Goal: Find specific page/section: Find specific page/section

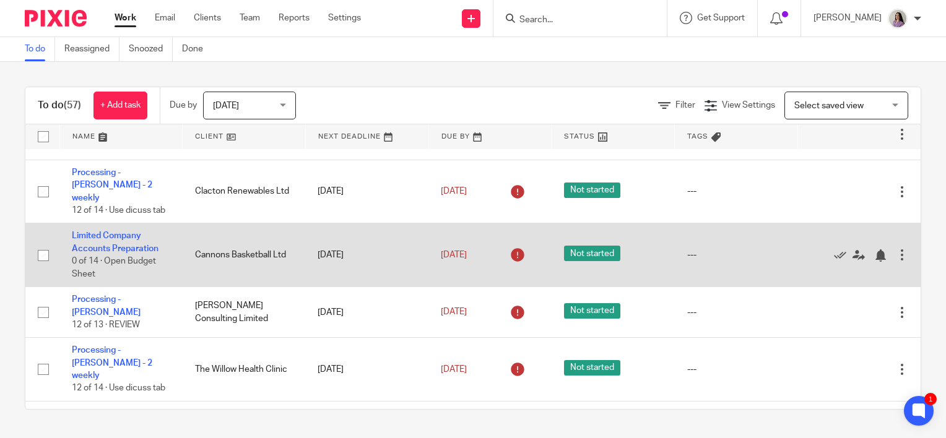
scroll to position [309, 0]
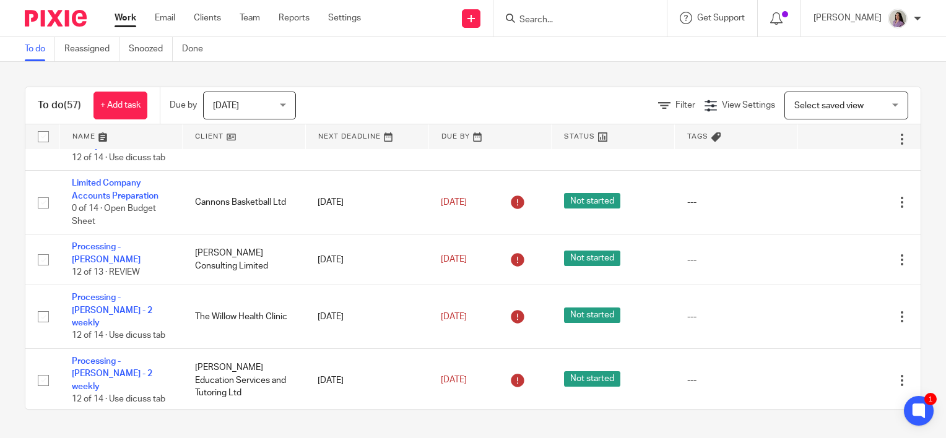
click at [559, 15] on input "Search" at bounding box center [573, 20] width 111 height 11
click at [565, 20] on input "Search" at bounding box center [573, 20] width 111 height 11
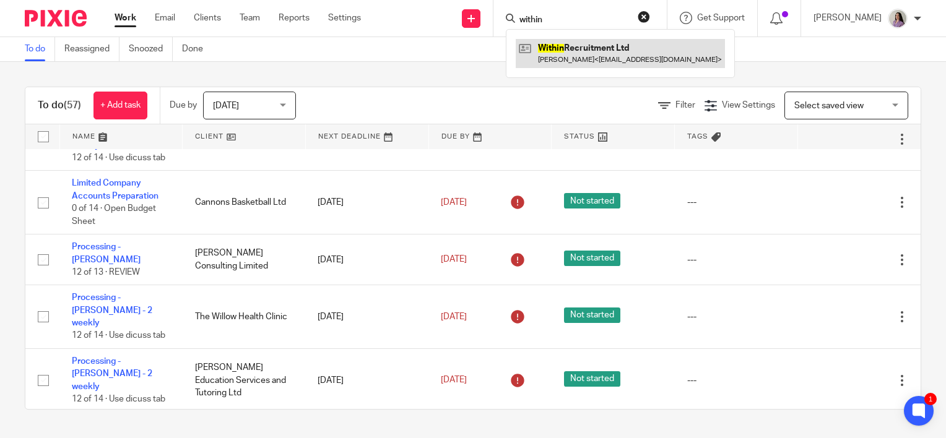
type input "within"
click at [592, 49] on link at bounding box center [620, 53] width 209 height 28
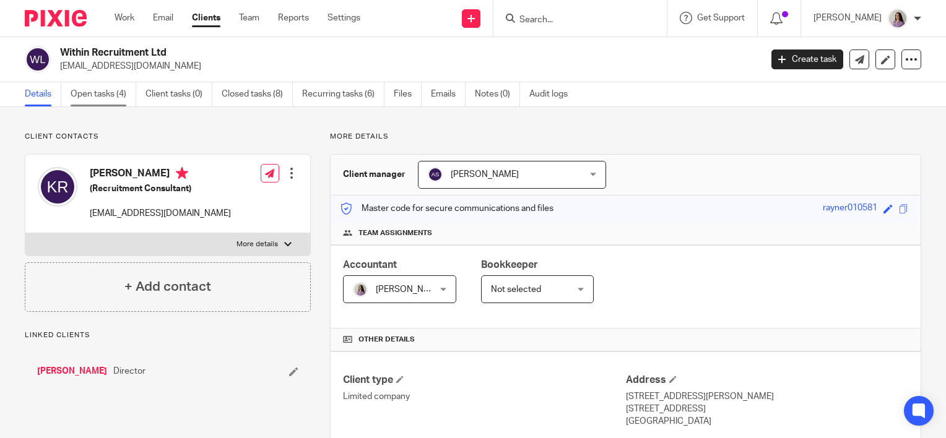
click at [127, 98] on link "Open tasks (4)" at bounding box center [104, 94] width 66 height 24
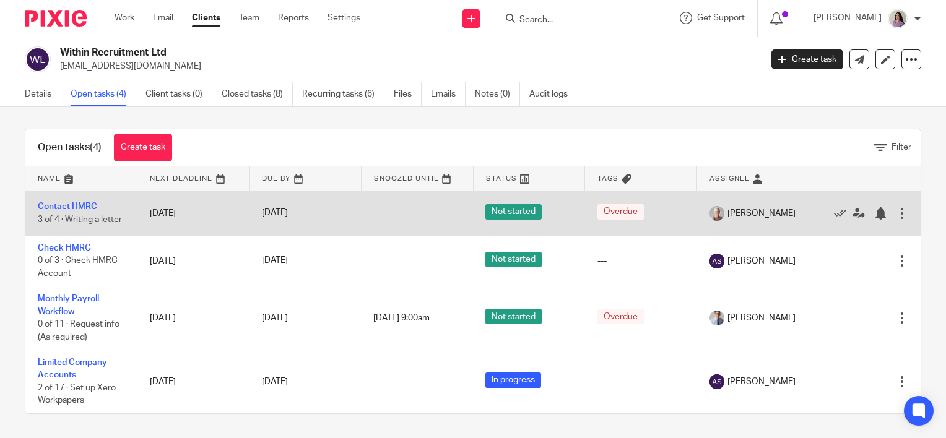
scroll to position [4, 0]
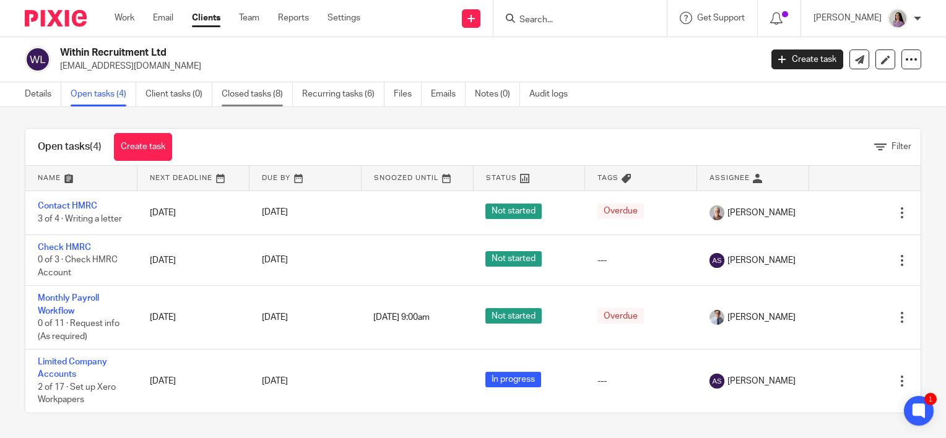
click at [255, 98] on link "Closed tasks (8)" at bounding box center [257, 94] width 71 height 24
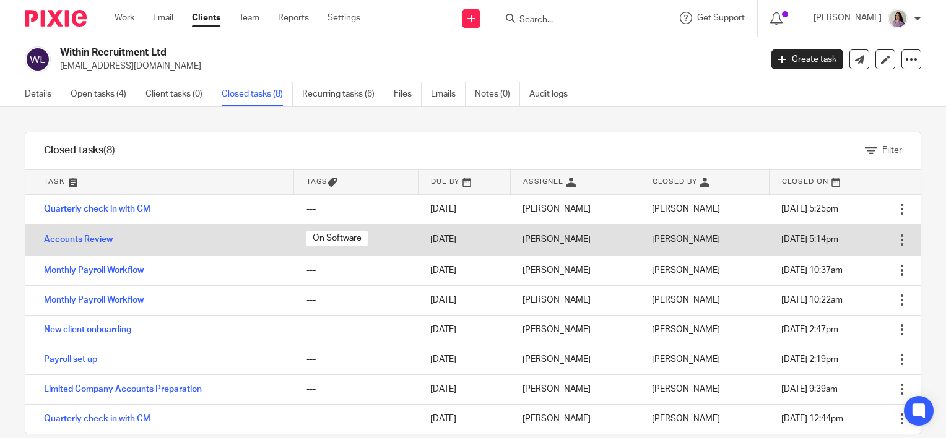
click at [98, 237] on link "Accounts Review" at bounding box center [78, 239] width 69 height 9
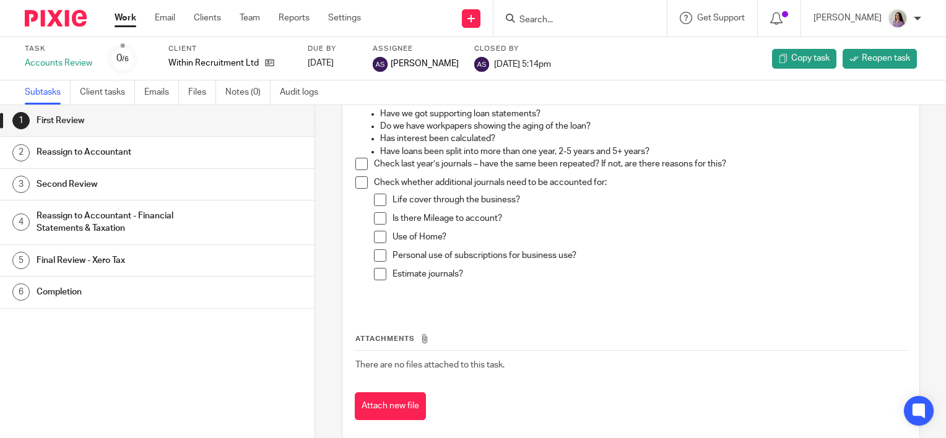
scroll to position [567, 0]
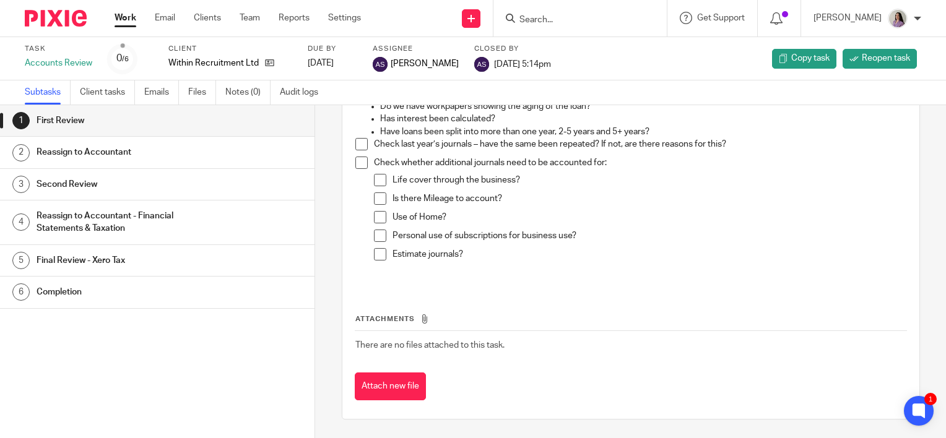
click at [127, 24] on link "Work" at bounding box center [125, 18] width 22 height 12
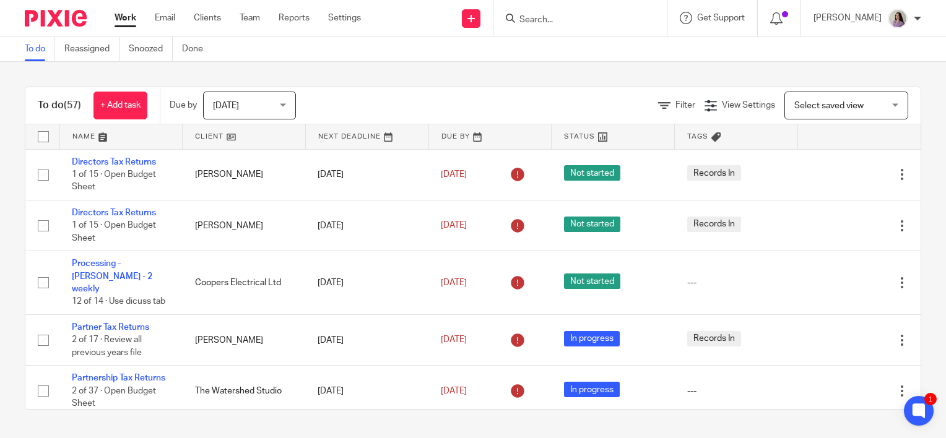
click at [606, 20] on input "Search" at bounding box center [573, 20] width 111 height 11
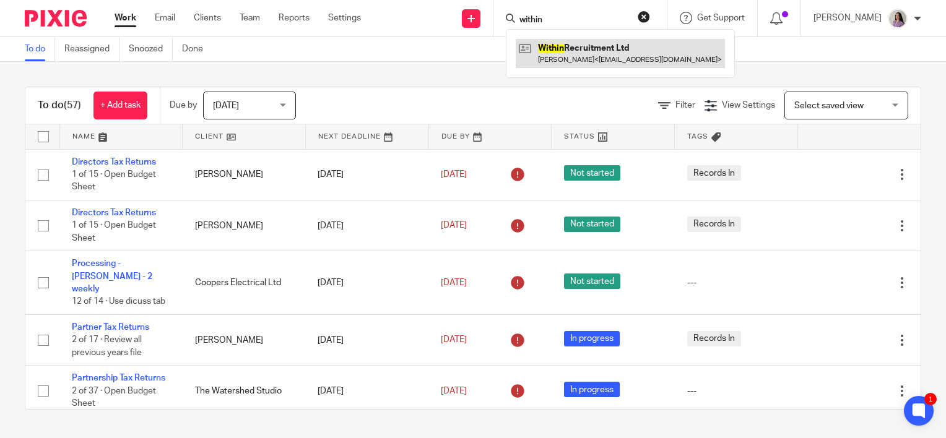
type input "within"
click at [609, 58] on link at bounding box center [620, 53] width 209 height 28
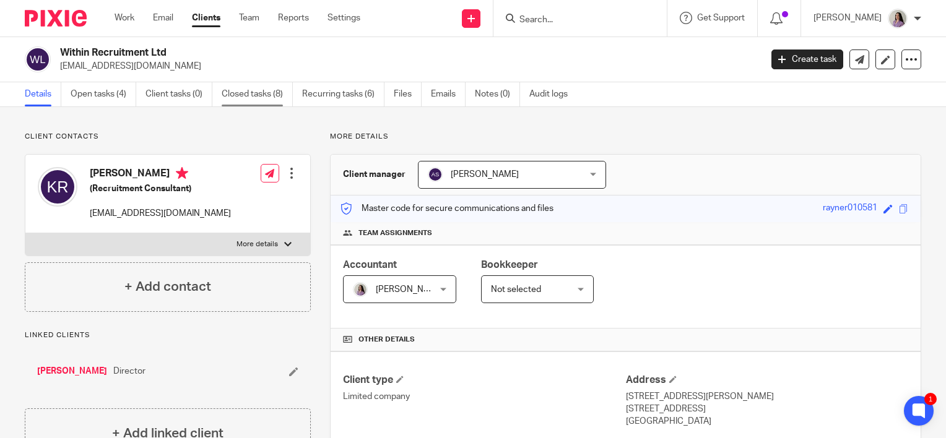
click at [251, 95] on link "Closed tasks (8)" at bounding box center [257, 94] width 71 height 24
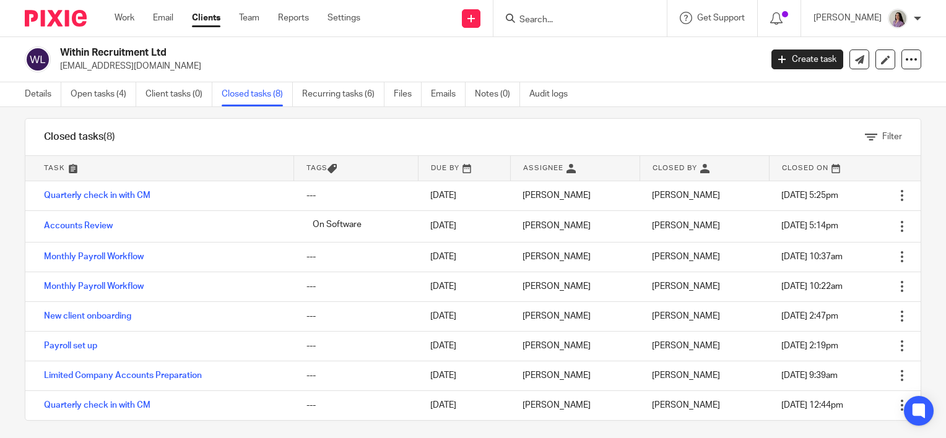
scroll to position [20, 0]
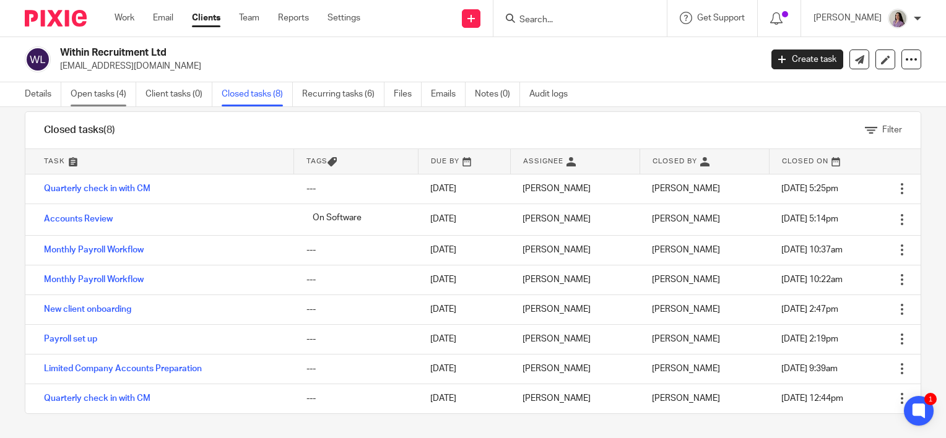
click at [129, 95] on link "Open tasks (4)" at bounding box center [104, 94] width 66 height 24
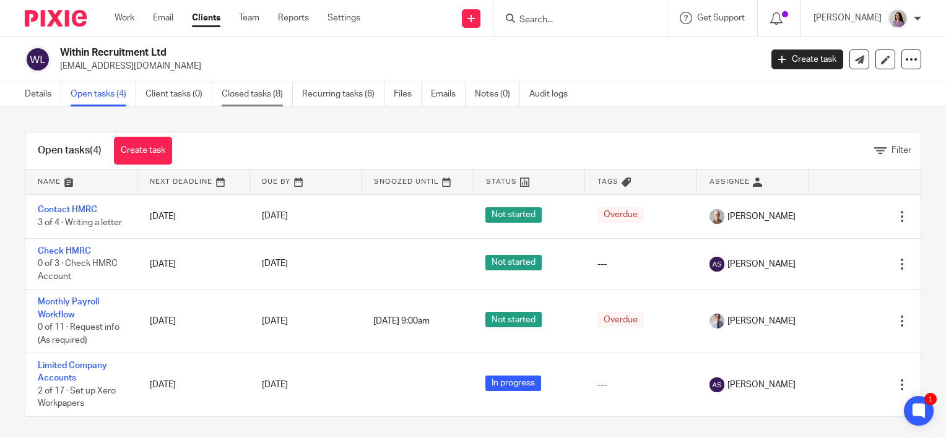
click at [241, 102] on link "Closed tasks (8)" at bounding box center [257, 94] width 71 height 24
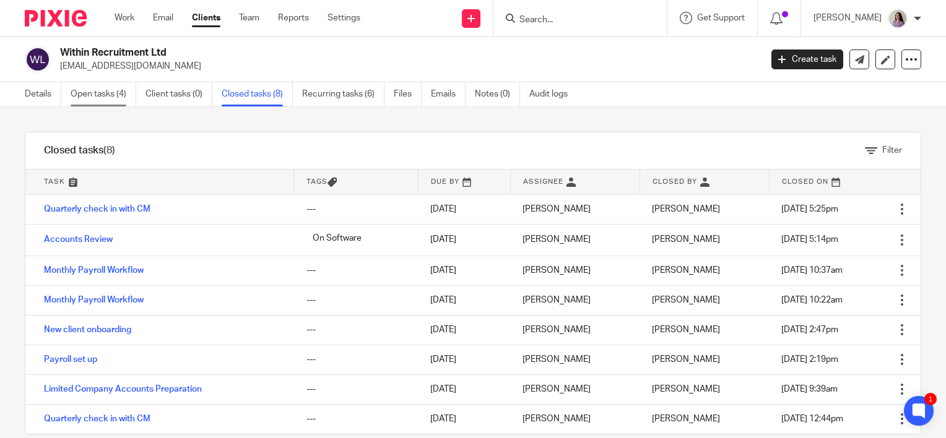
click at [110, 102] on link "Open tasks (4)" at bounding box center [104, 94] width 66 height 24
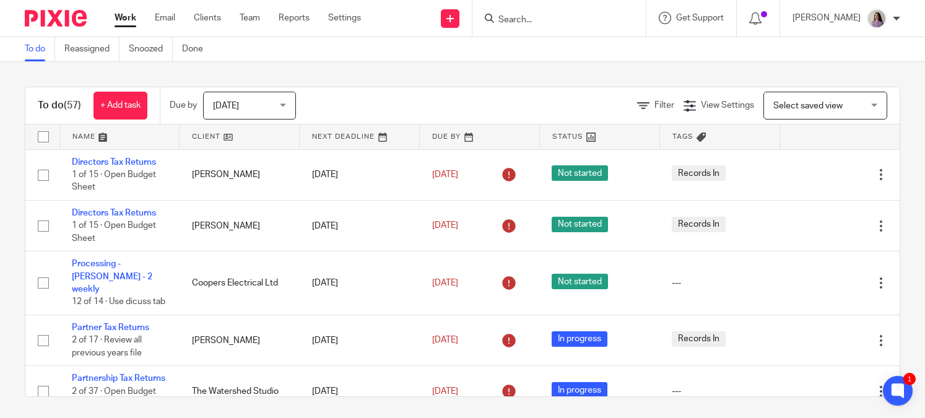
click at [528, 14] on form at bounding box center [563, 18] width 132 height 15
click at [530, 20] on input "Search" at bounding box center [552, 20] width 111 height 11
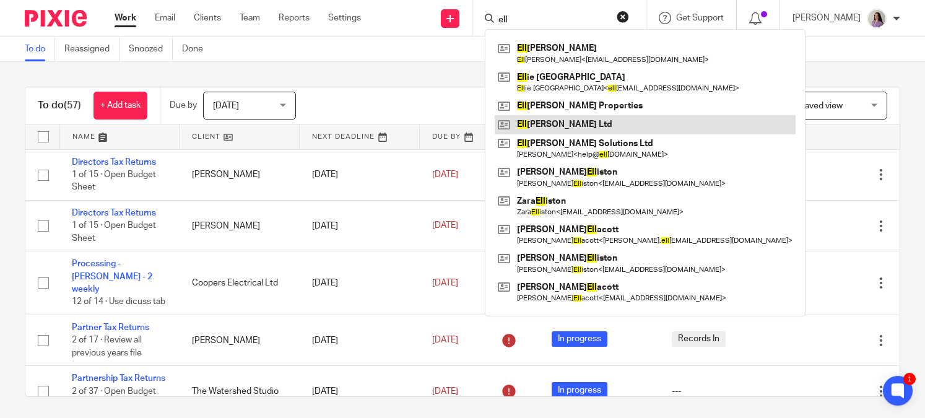
type input "ell"
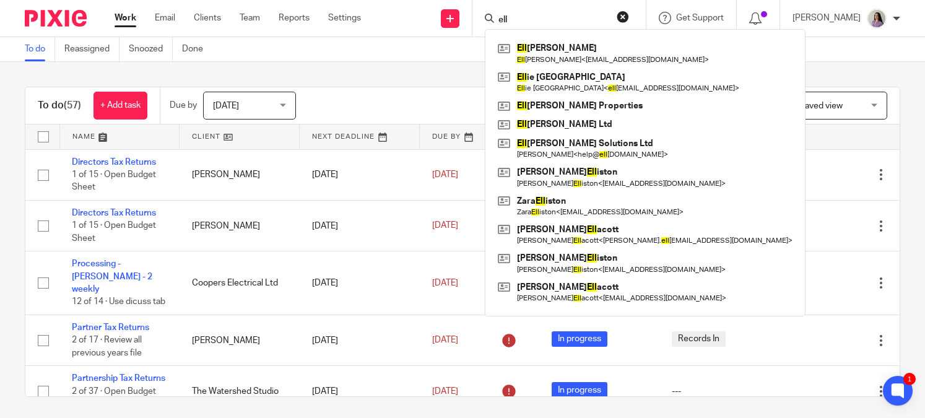
drag, startPoint x: 549, startPoint y: 7, endPoint x: 537, endPoint y: 10, distance: 12.6
click at [537, 10] on div "ell Ell ie Davis Ell ie Davis < adorabledogsellie@icloud.com > Ell ie Lonsdale …" at bounding box center [558, 18] width 173 height 37
drag, startPoint x: 540, startPoint y: 22, endPoint x: 481, endPoint y: 8, distance: 59.7
click at [481, 8] on div "Send new email Create task Add client Request signature ell Ell ie Davis Ell ie…" at bounding box center [651, 18] width 545 height 37
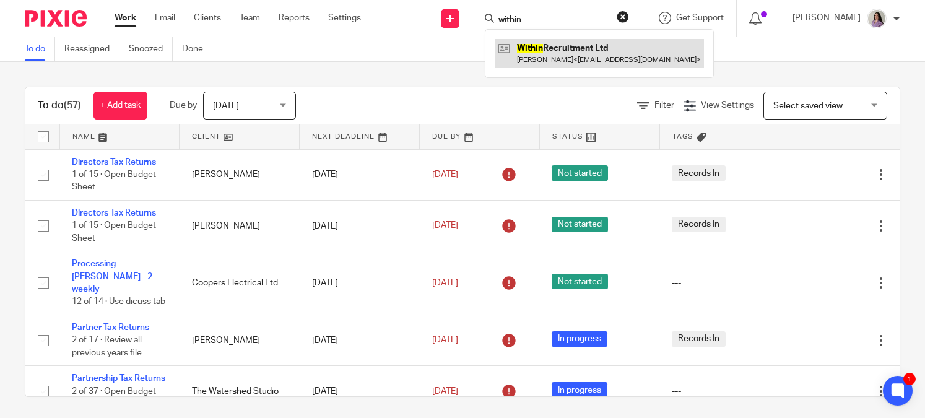
type input "within"
click at [561, 50] on link at bounding box center [598, 53] width 209 height 28
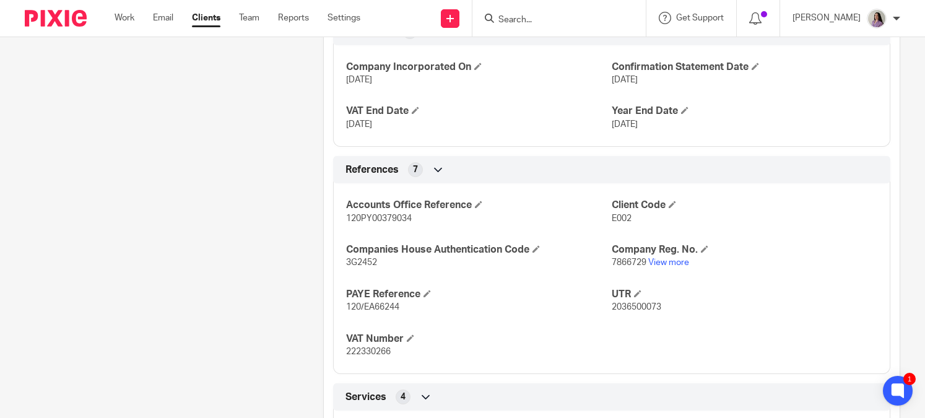
scroll to position [619, 0]
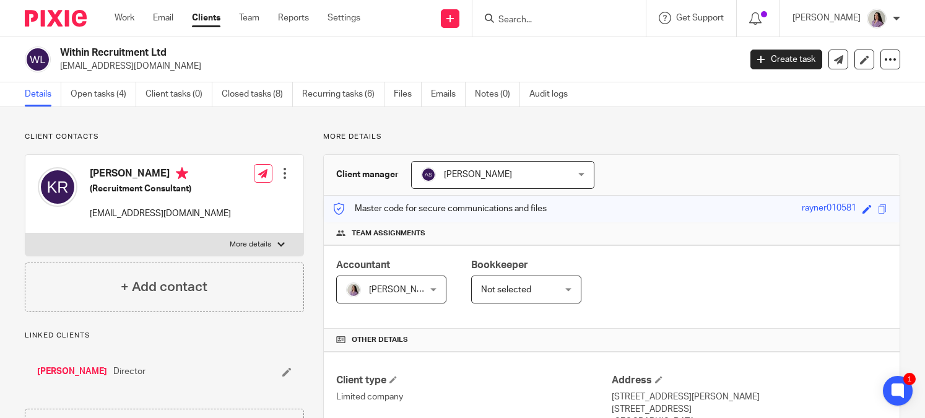
click at [284, 176] on div at bounding box center [284, 173] width 12 height 12
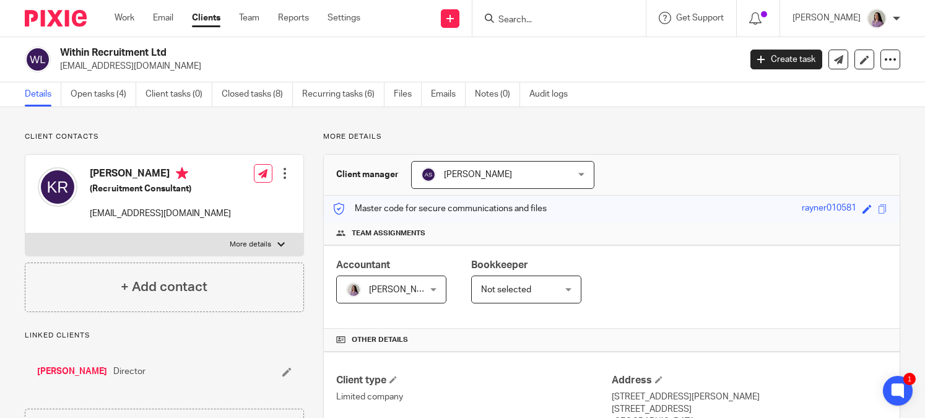
click at [282, 246] on label "More details" at bounding box center [164, 244] width 278 height 22
click at [25, 233] on input "More details" at bounding box center [25, 233] width 1 height 1
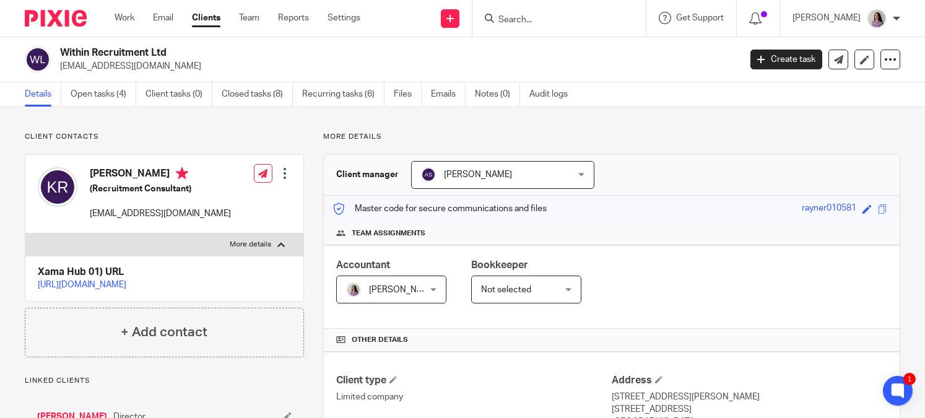
click at [280, 244] on div at bounding box center [280, 244] width 7 height 7
click at [25, 233] on input "More details" at bounding box center [25, 233] width 1 height 1
checkbox input "false"
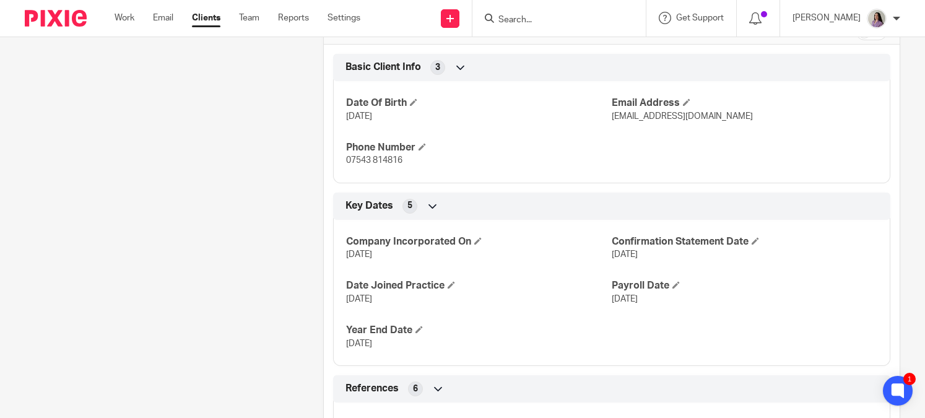
scroll to position [295, 0]
